Goal: Task Accomplishment & Management: Use online tool/utility

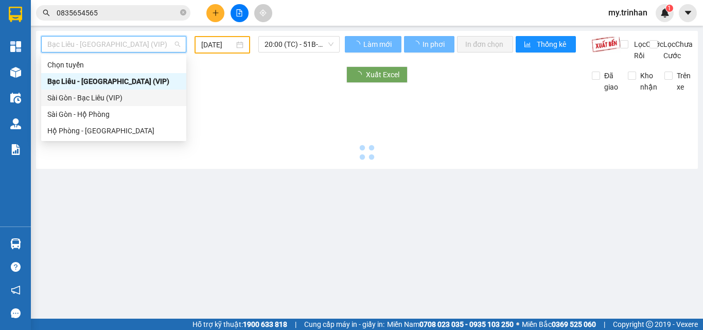
type input "[DATE]"
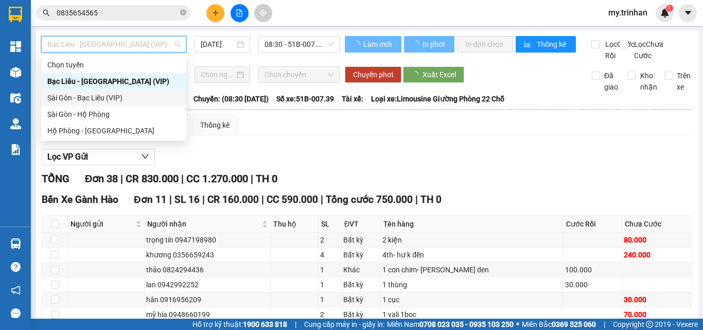
click at [73, 96] on div "Sài Gòn - Bạc Liêu (VIP)" at bounding box center [113, 97] width 133 height 11
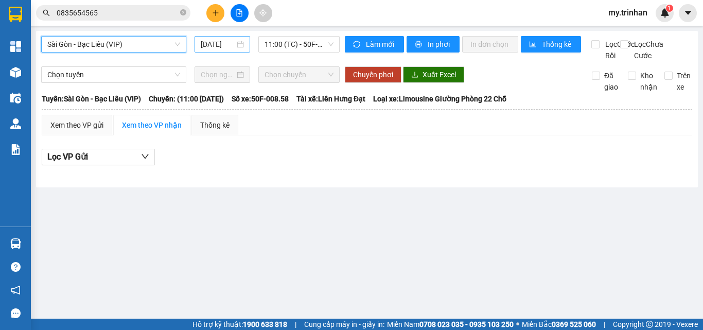
click at [215, 45] on input "[DATE]" at bounding box center [218, 44] width 34 height 11
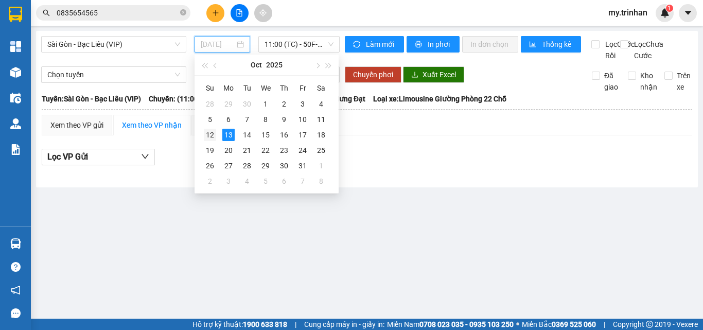
click at [211, 134] on div "12" at bounding box center [210, 135] width 12 height 12
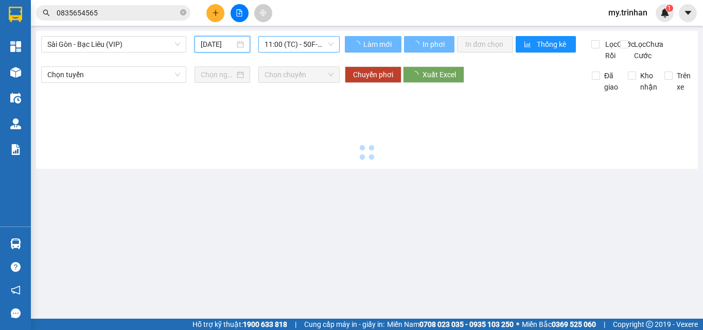
type input "[DATE]"
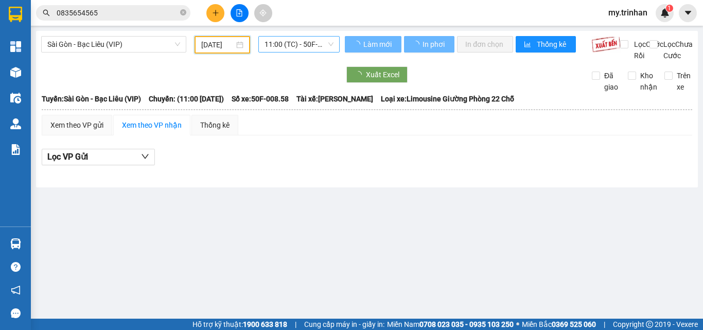
drag, startPoint x: 288, startPoint y: 45, endPoint x: 289, endPoint y: 76, distance: 30.9
click at [288, 45] on span "11:00 (TC) - 50F-008.58" at bounding box center [299, 44] width 69 height 15
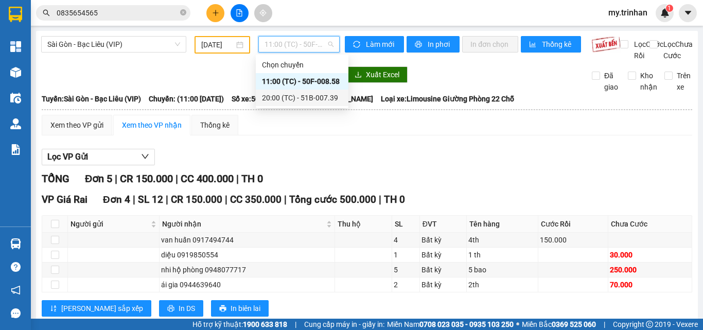
click at [271, 93] on div "20:00 (TC) - 51B-007.39" at bounding box center [302, 97] width 80 height 11
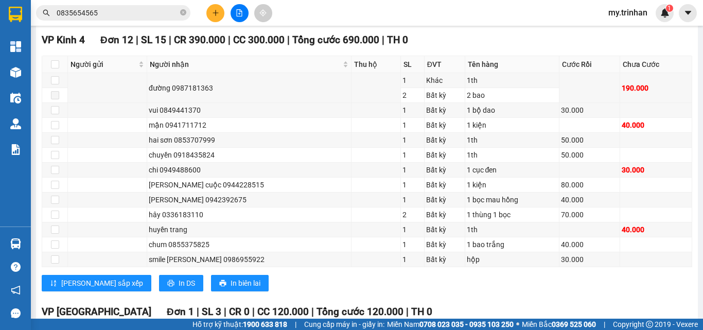
scroll to position [396, 0]
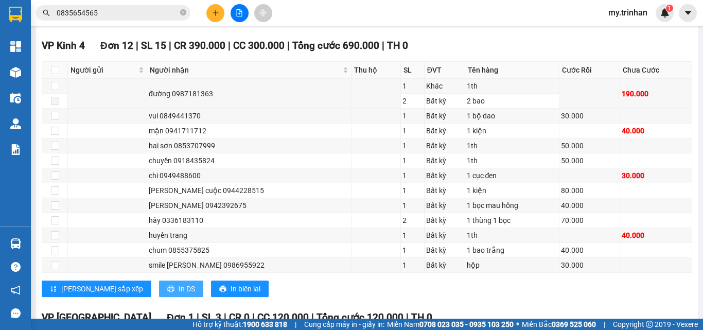
click at [179, 294] on span "In DS" at bounding box center [187, 288] width 16 height 11
